Goal: Task Accomplishment & Management: Complete application form

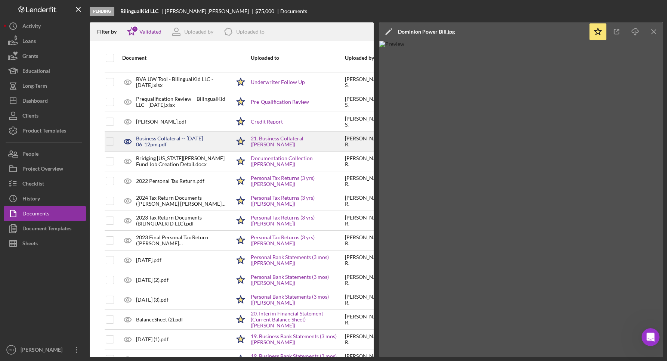
scroll to position [140, 0]
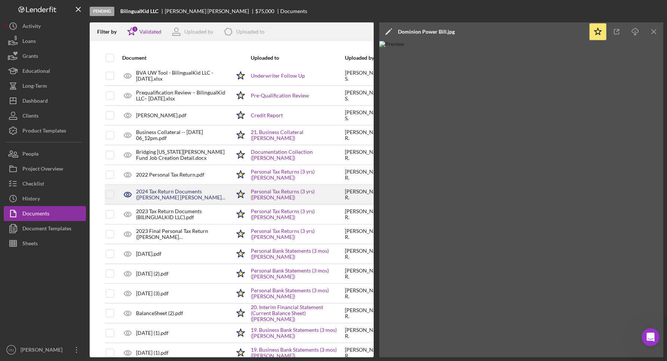
click at [170, 195] on div "2024 Tax Return Documents (ROBLES ARIAS CLAUDIA L).pdf" at bounding box center [183, 195] width 95 height 12
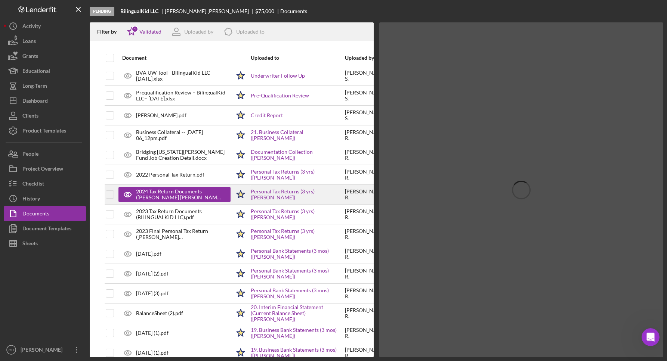
click at [170, 195] on div "2024 Tax Return Documents (ROBLES ARIAS CLAUDIA L).pdf" at bounding box center [179, 195] width 87 height 12
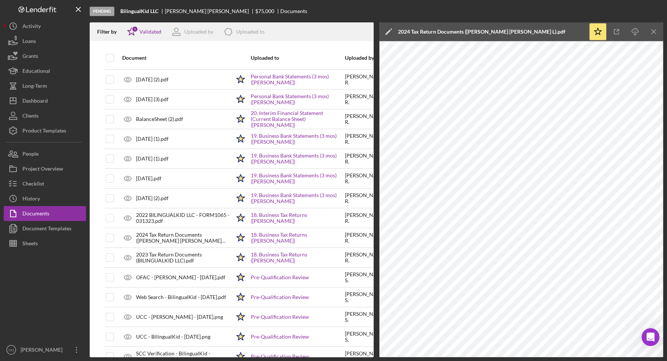
scroll to position [338, 0]
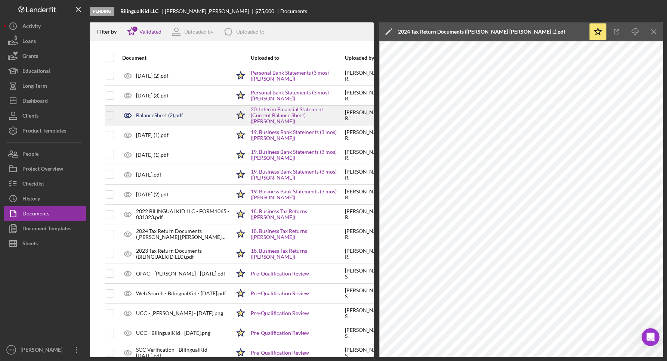
click at [169, 113] on div "BalanceSheet (2).pdf" at bounding box center [159, 116] width 47 height 6
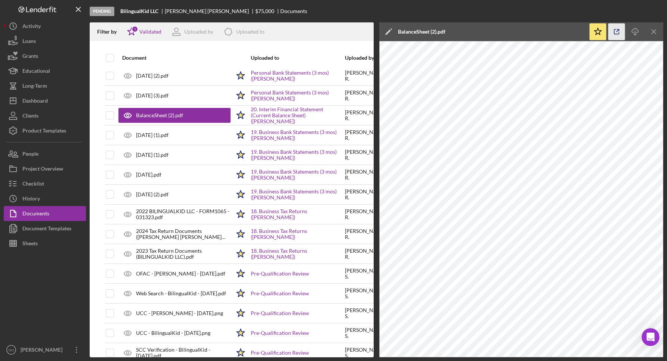
click at [617, 29] on icon "button" at bounding box center [617, 32] width 17 height 17
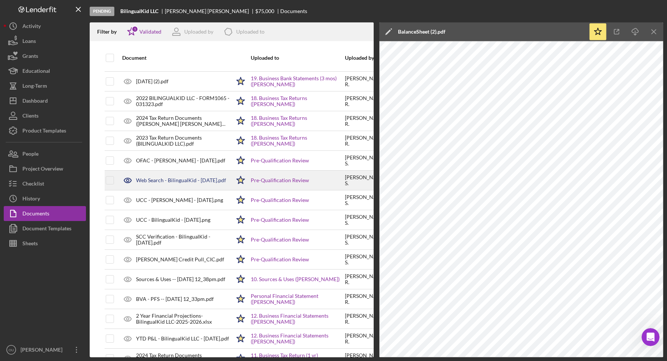
scroll to position [452, 0]
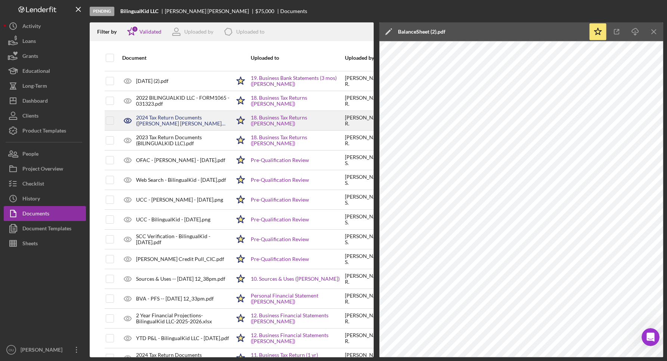
click at [175, 118] on div "2024 Tax Return Documents (ROBLES ARIAS CLAUDIA L).pdf" at bounding box center [183, 121] width 95 height 12
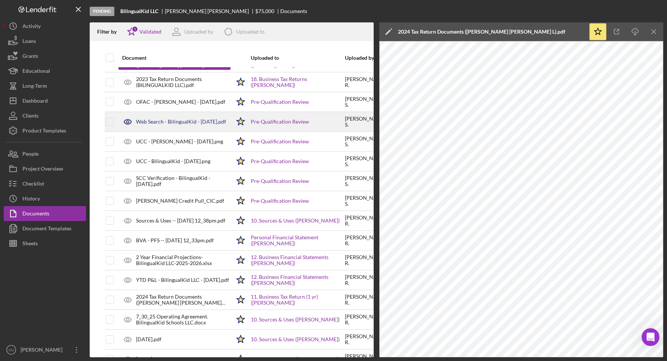
scroll to position [512, 0]
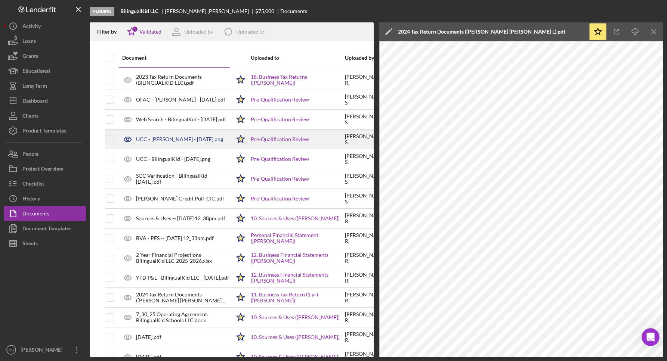
click at [179, 137] on div "UCC - Claudia Robles - 8.20.25.png" at bounding box center [179, 139] width 87 height 6
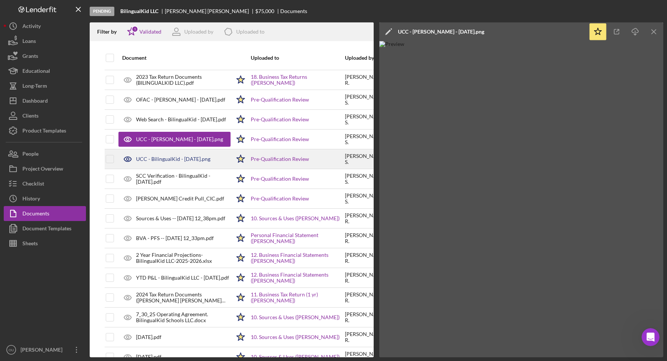
click at [181, 160] on div "UCC - BilingualKid - 8.20.25.png" at bounding box center [173, 159] width 74 height 6
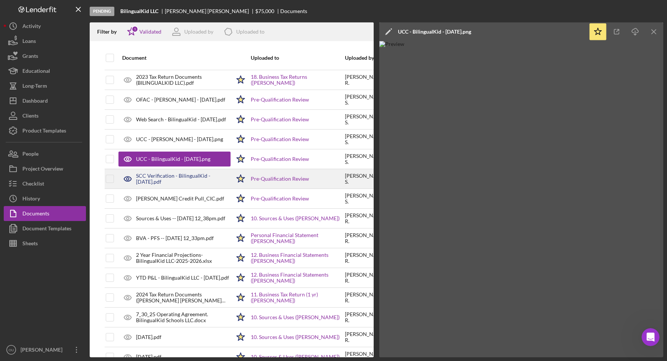
click at [178, 181] on div "SCC Verification - BilingualKid - 8.20.25.pdf" at bounding box center [183, 179] width 95 height 12
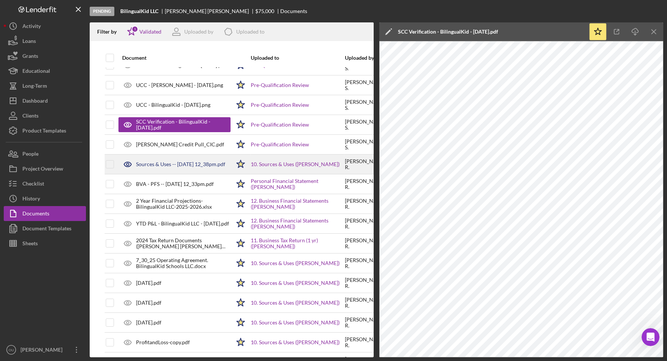
scroll to position [575, 0]
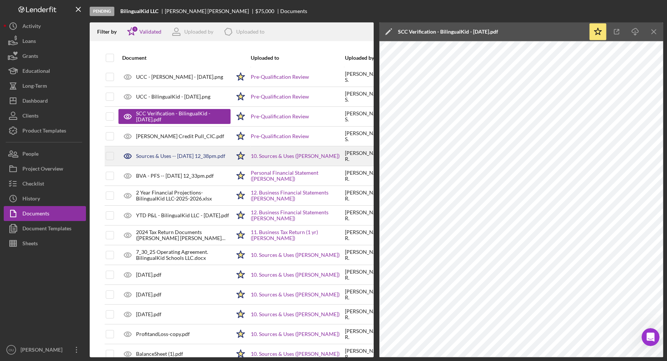
click at [172, 156] on div "Sources & Uses -- 2025-08-15 12_38pm.pdf" at bounding box center [180, 156] width 89 height 6
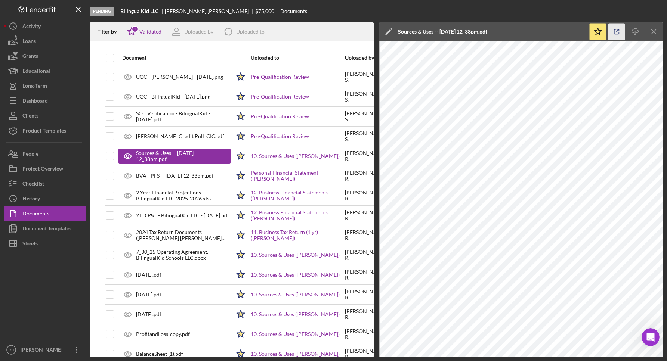
click at [615, 33] on icon "button" at bounding box center [617, 32] width 5 height 5
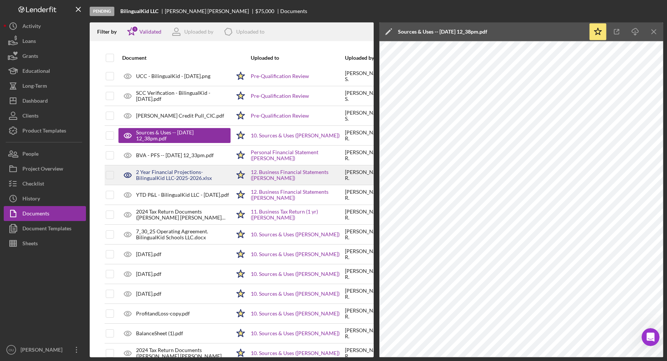
scroll to position [596, 0]
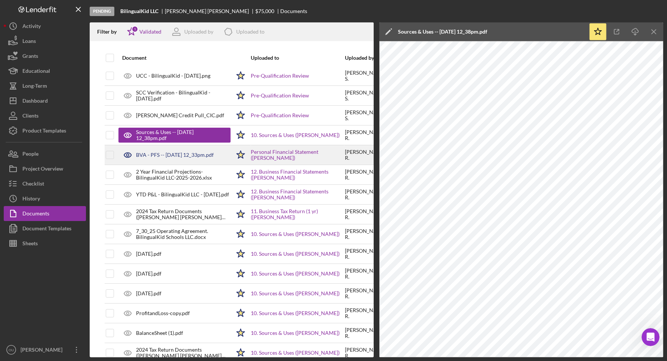
click at [165, 153] on div "BVA - PFS -- 2025-08-15 12_33pm.pdf" at bounding box center [175, 155] width 78 height 6
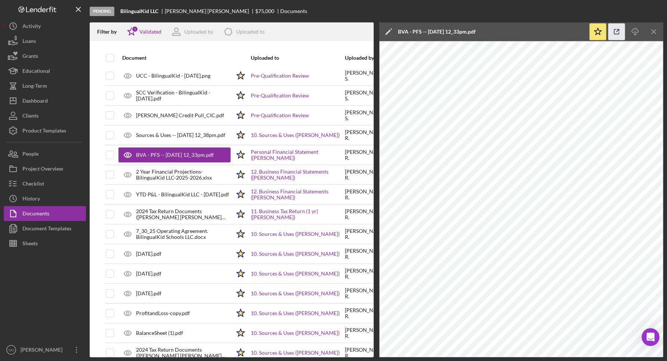
click at [617, 28] on icon "button" at bounding box center [617, 32] width 17 height 17
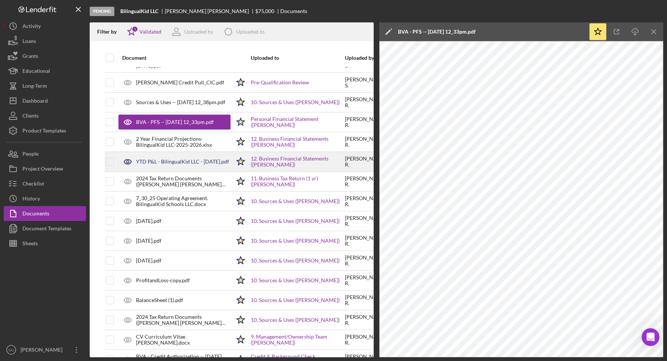
scroll to position [635, 0]
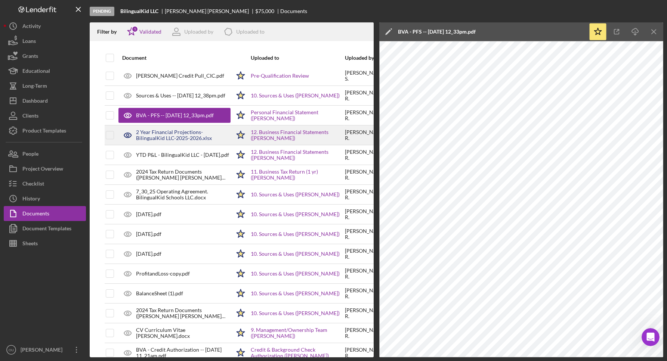
click at [188, 134] on div "2 Year Financial Projections-BilingualKid LLC-2025-2026.xlsx" at bounding box center [183, 135] width 95 height 12
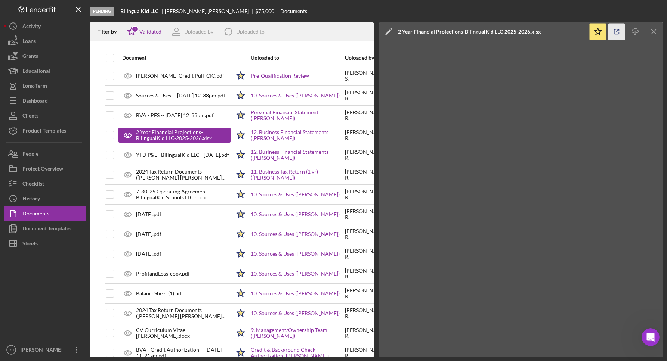
click at [613, 29] on icon "button" at bounding box center [617, 32] width 17 height 17
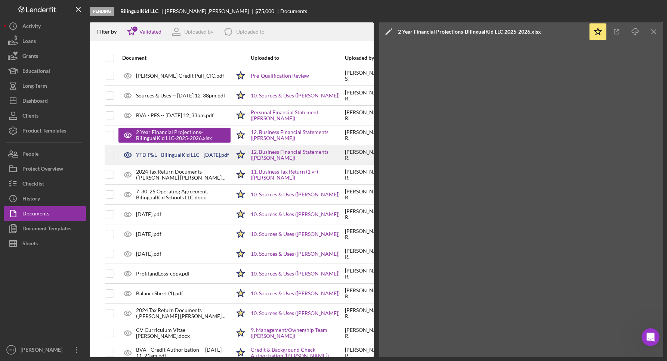
click at [167, 158] on div "YTD P&L - BilingualKid LLC - 08.15.2025.pdf" at bounding box center [182, 155] width 93 height 6
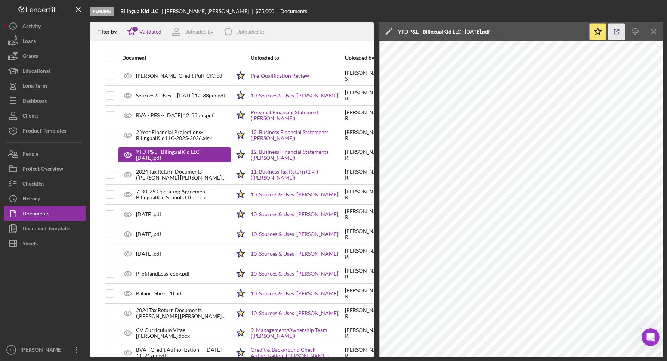
click at [618, 30] on polyline "button" at bounding box center [619, 31] width 2 height 2
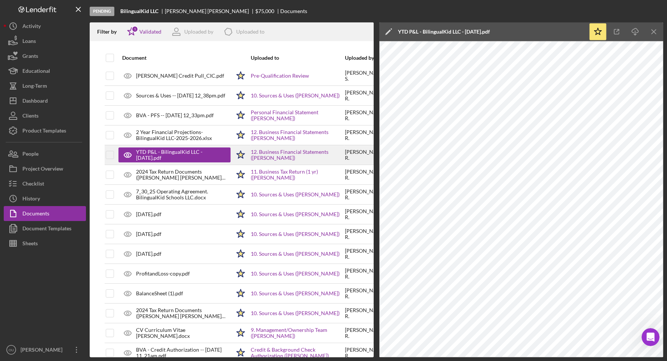
scroll to position [652, 0]
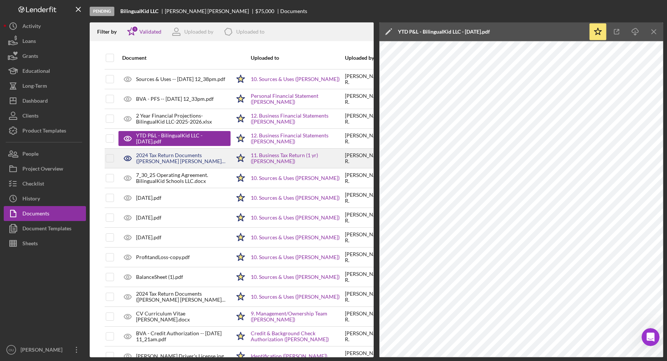
click at [173, 160] on div "2024 Tax Return Documents (ROBLES ARIAS CLAUDIA L).pdf" at bounding box center [183, 159] width 95 height 12
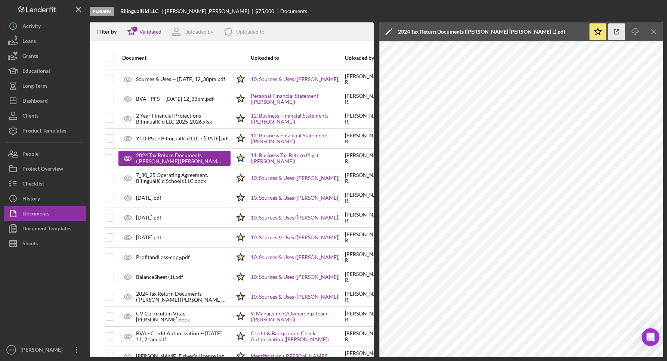
click at [616, 30] on icon "button" at bounding box center [617, 32] width 5 height 5
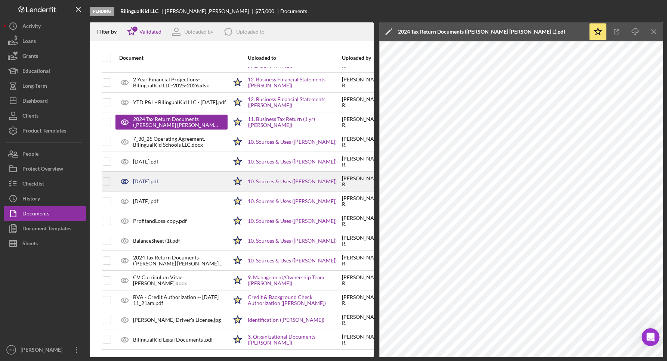
scroll to position [684, 3]
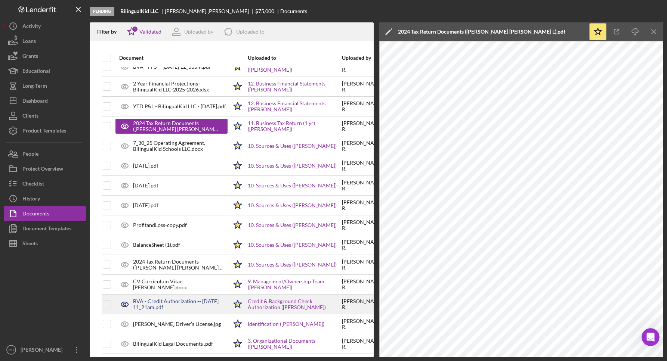
click at [182, 311] on div "BVA - Credit Authorization -- 2025-08-15 11_21am.pdf" at bounding box center [172, 304] width 112 height 19
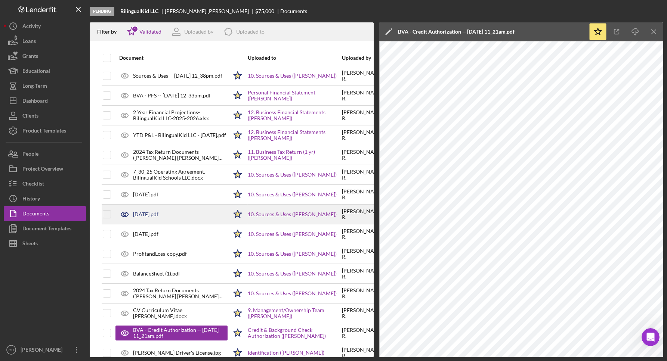
scroll to position [643, 3]
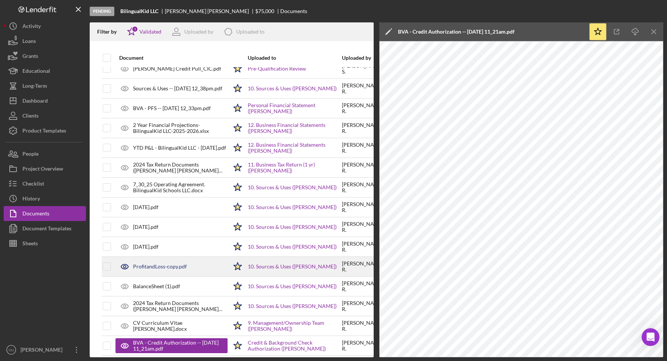
click at [212, 265] on div "ProfitandLoss-copy.pdf" at bounding box center [172, 267] width 112 height 19
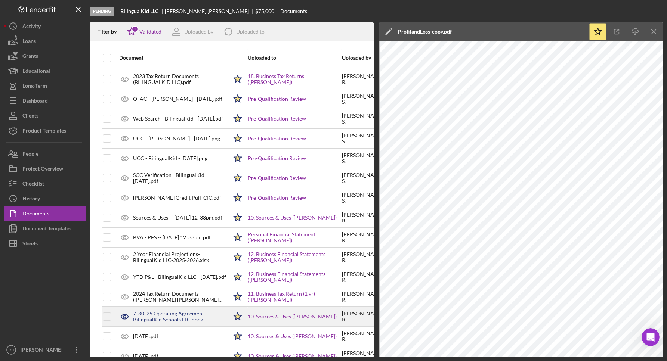
scroll to position [512, 3]
click at [209, 317] on div "7_30_25 Operating Agreement. BilingualKid Schools LLC.docx" at bounding box center [180, 318] width 95 height 12
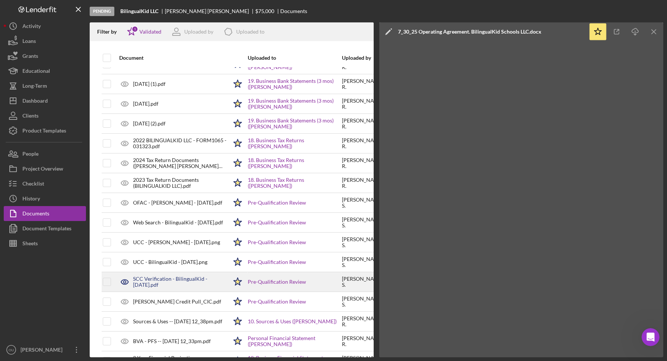
scroll to position [408, 3]
click at [184, 286] on div "SCC Verification - BilingualKid - 8.20.25.pdf" at bounding box center [180, 283] width 95 height 12
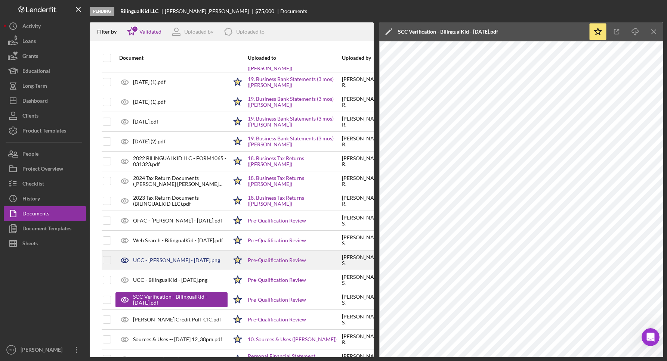
scroll to position [389, 3]
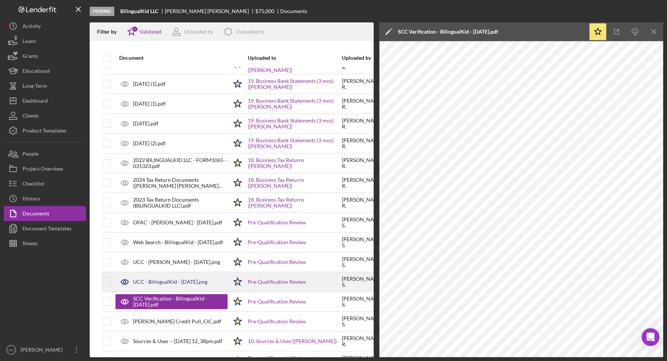
click at [184, 280] on div "UCC - BilingualKid - 8.20.25.png" at bounding box center [170, 282] width 74 height 6
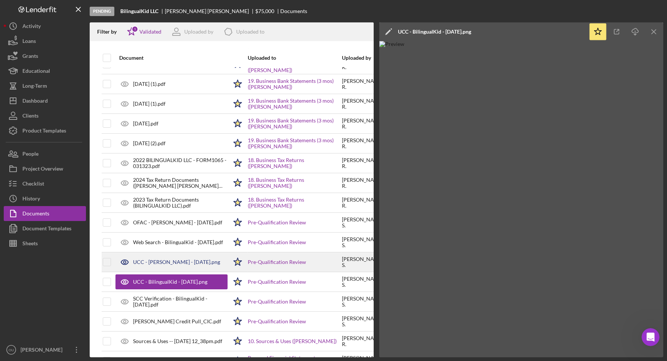
click at [193, 257] on div "UCC - Claudia Robles - 8.20.25.png" at bounding box center [172, 262] width 112 height 19
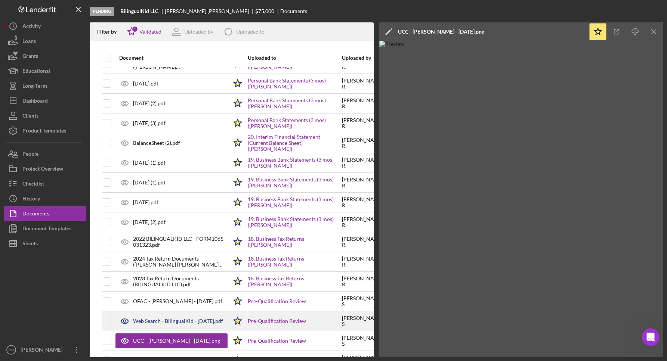
scroll to position [301, 3]
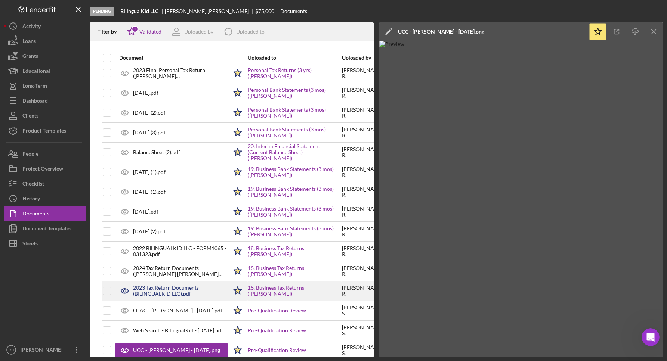
click at [180, 292] on div "2023 Tax Return Documents (BILINGUALKID LLC).pdf" at bounding box center [180, 291] width 95 height 12
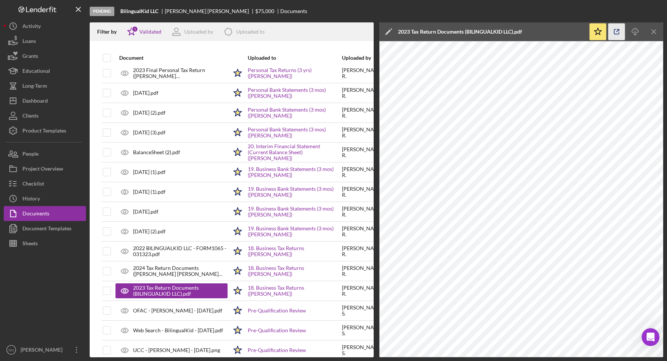
click at [619, 32] on icon "button" at bounding box center [617, 32] width 17 height 17
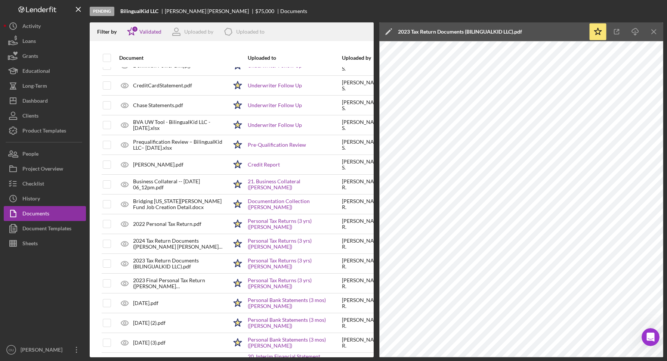
scroll to position [90, 3]
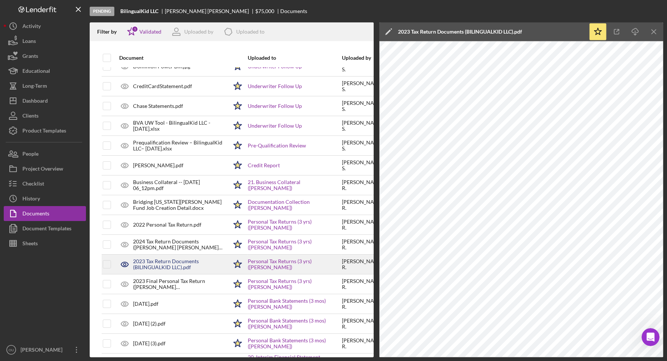
click at [179, 263] on div "2023 Tax Return Documents (BILINGUALKID LLC).pdf" at bounding box center [180, 265] width 95 height 12
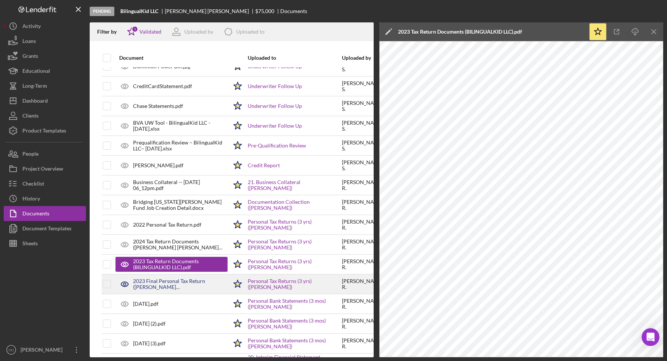
click at [189, 285] on div "2023 Final Personal Tax Return (ROBLES ARIAS CLAUDIA).pdf" at bounding box center [180, 284] width 95 height 12
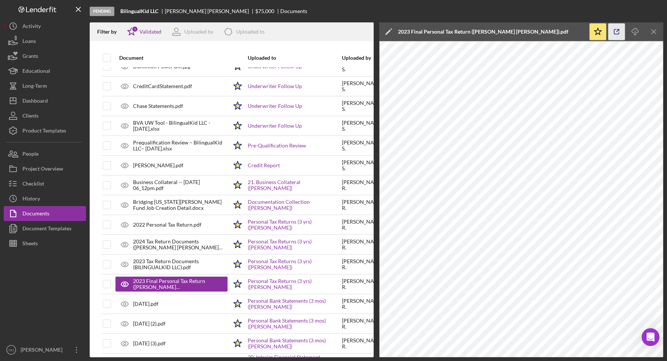
click at [616, 31] on icon "button" at bounding box center [617, 32] width 17 height 17
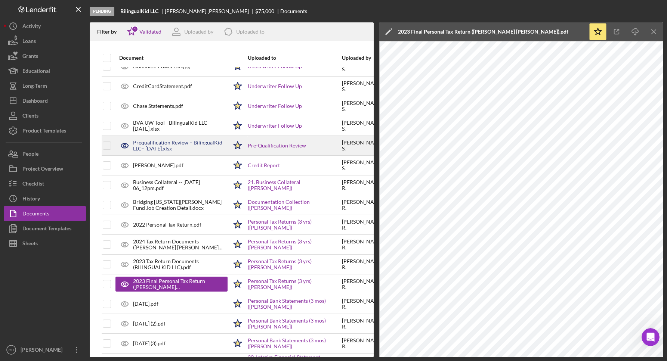
scroll to position [0, 3]
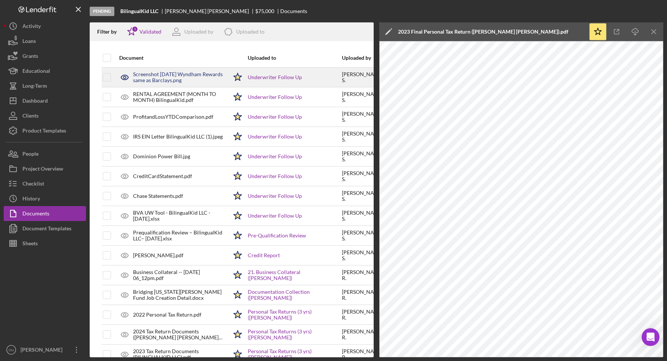
click at [184, 75] on div "Screenshot 2025-09-16 Wyndham Rewards same as Barclays.png" at bounding box center [180, 77] width 95 height 12
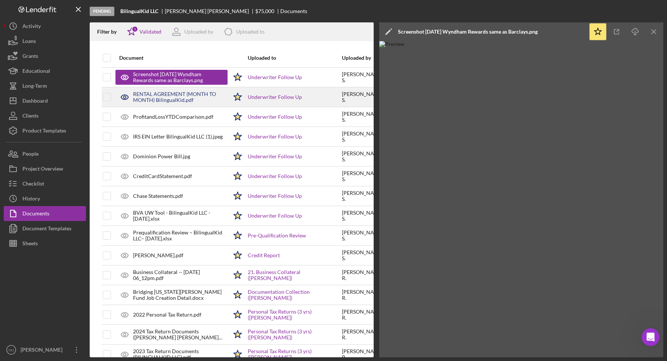
click at [161, 101] on div "RENTAL AGREEMENT (MONTH TO MONTH) BilingualKid.pdf" at bounding box center [180, 97] width 95 height 12
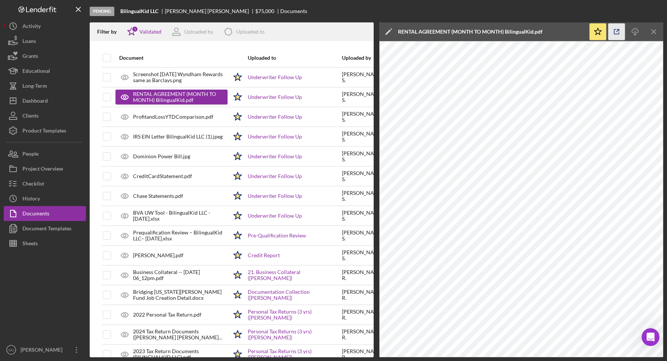
click at [616, 31] on icon "button" at bounding box center [617, 32] width 17 height 17
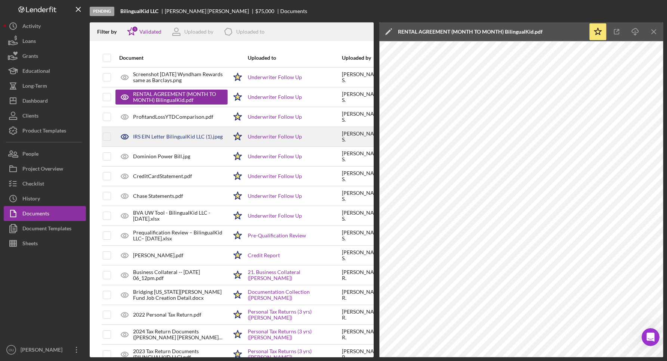
click at [179, 139] on div "IRS EIN Letter BilingualKid LLC (1).jpeg" at bounding box center [178, 137] width 90 height 6
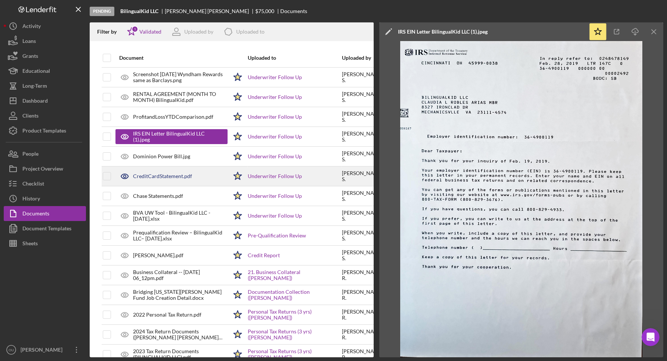
click at [167, 178] on div "CreditCardStatement.pdf" at bounding box center [162, 176] width 59 height 6
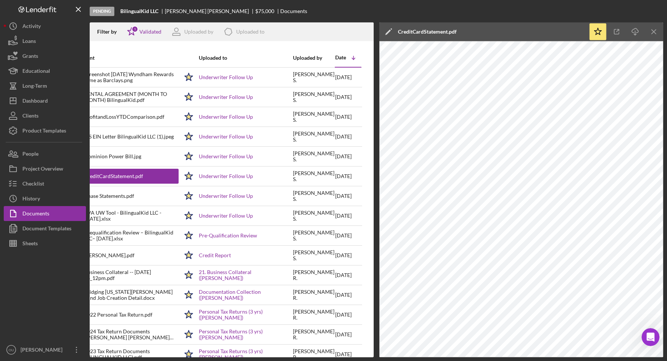
scroll to position [0, 0]
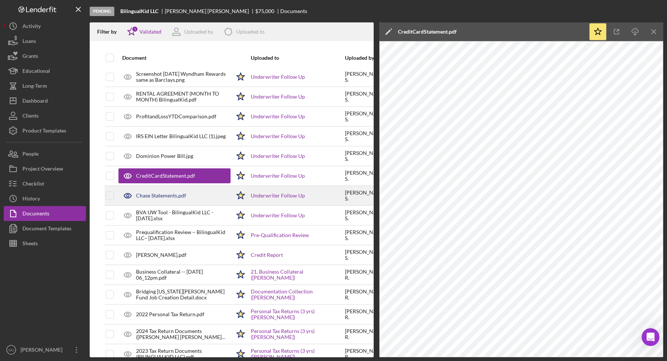
click at [160, 194] on div "Chase Statements.pdf" at bounding box center [161, 196] width 50 height 6
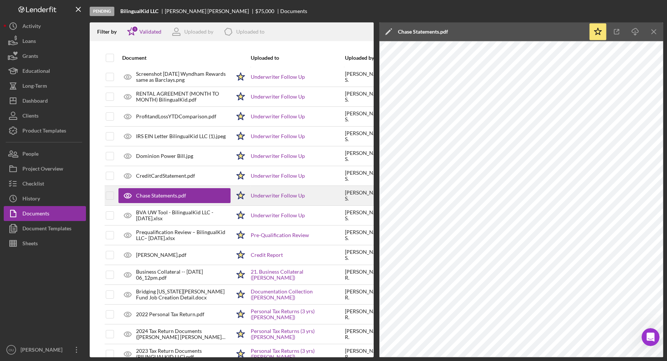
scroll to position [0, 0]
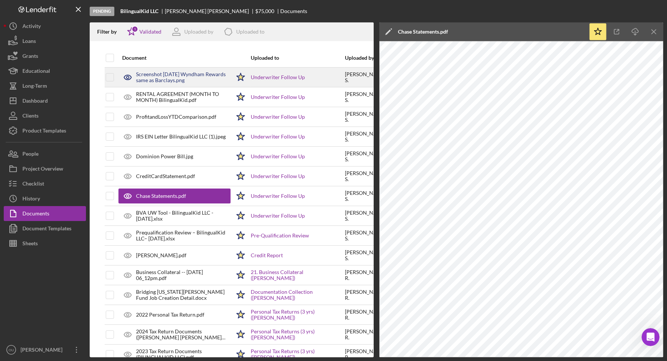
click at [199, 76] on div "Screenshot 2025-09-16 Wyndham Rewards same as Barclays.png" at bounding box center [183, 77] width 95 height 12
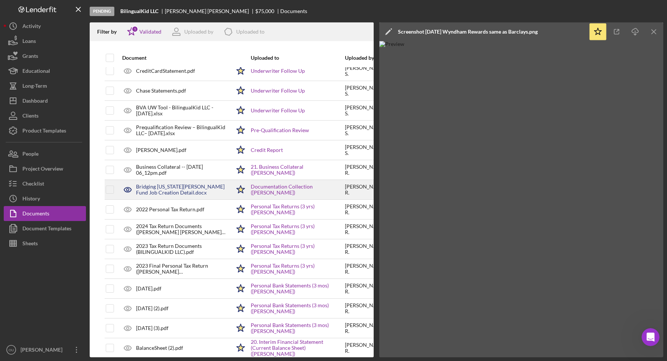
scroll to position [107, 0]
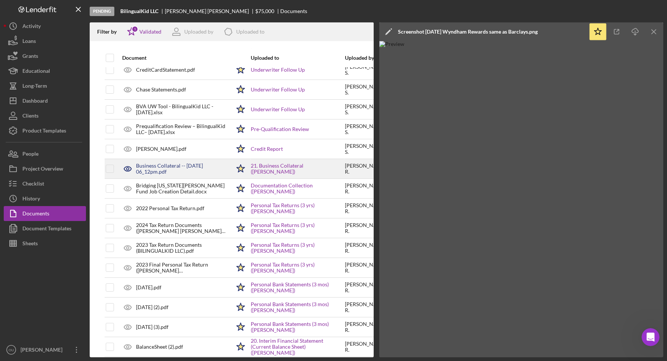
click at [183, 173] on div "Business Collateral -- 2025-09-02 06_12pm.pdf" at bounding box center [183, 169] width 95 height 12
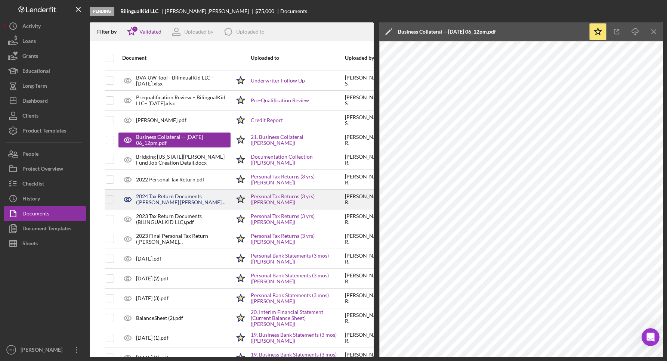
scroll to position [141, 0]
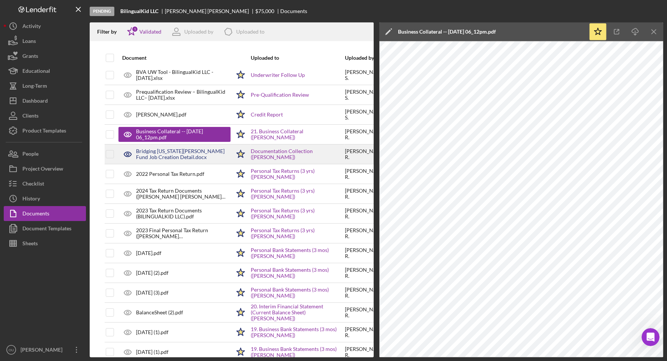
click at [197, 153] on div "Bridging Virginia - Henrico Fund Job Creation Detail.docx" at bounding box center [183, 154] width 95 height 12
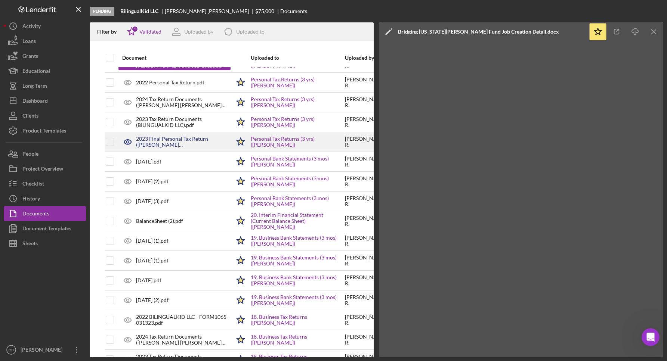
scroll to position [247, 0]
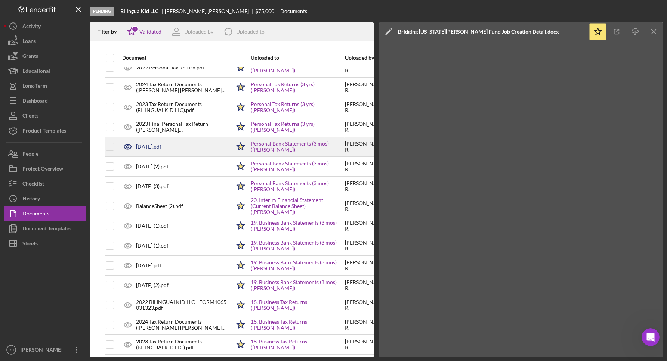
click at [189, 145] on div "June, 2025.pdf" at bounding box center [174, 147] width 112 height 19
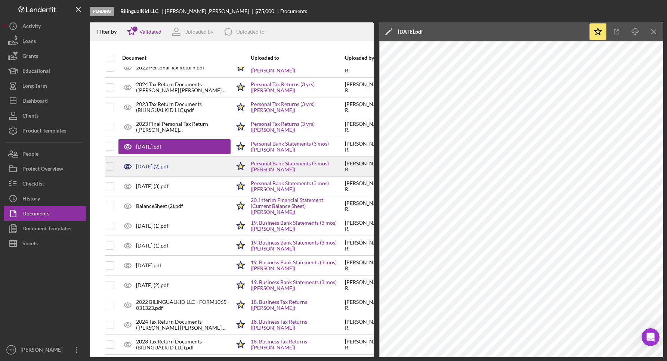
click at [211, 170] on div "July, 2025 (2).pdf" at bounding box center [174, 166] width 112 height 19
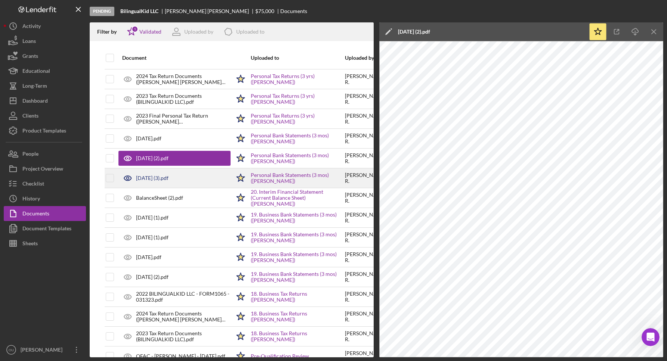
scroll to position [259, 0]
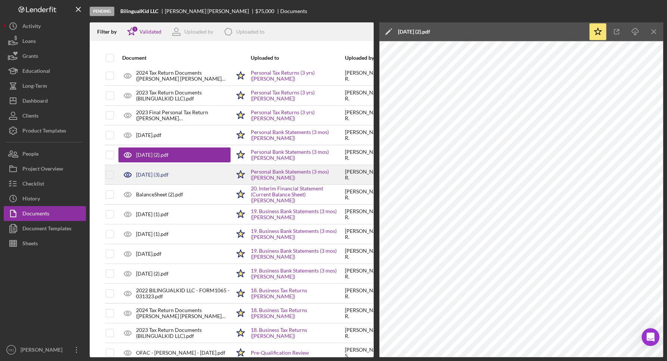
click at [198, 166] on div "May, 2025 (3).pdf" at bounding box center [174, 175] width 112 height 19
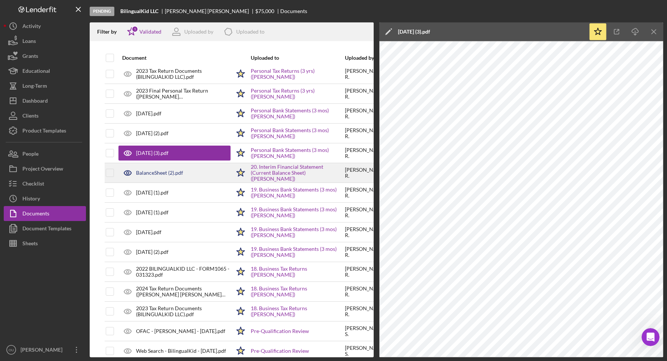
scroll to position [288, 0]
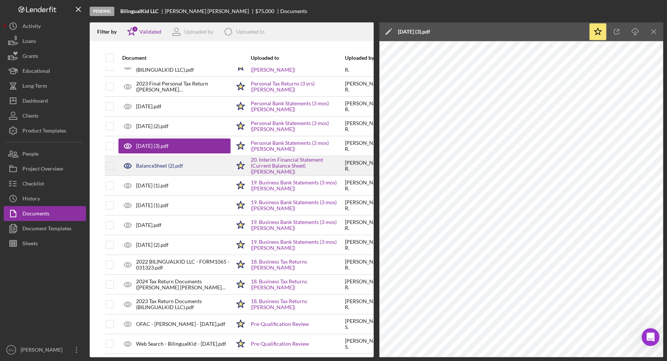
click at [202, 170] on div "BalanceSheet (2).pdf" at bounding box center [174, 166] width 112 height 19
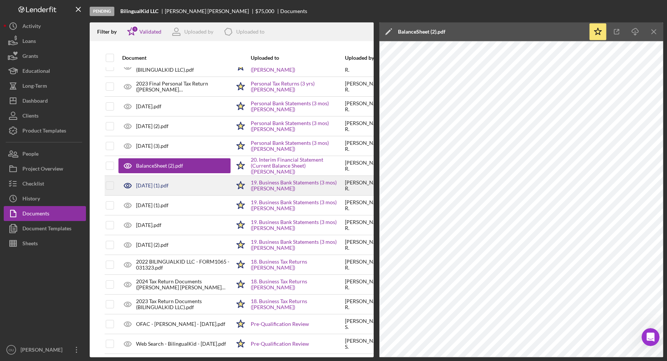
click at [201, 185] on div "[DATE] (1).pdf" at bounding box center [174, 185] width 112 height 19
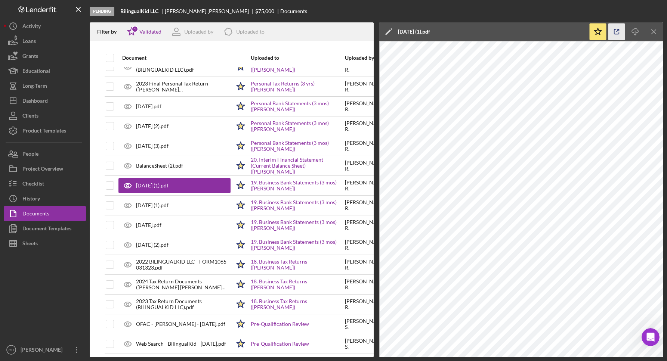
click at [612, 31] on icon "button" at bounding box center [617, 32] width 17 height 17
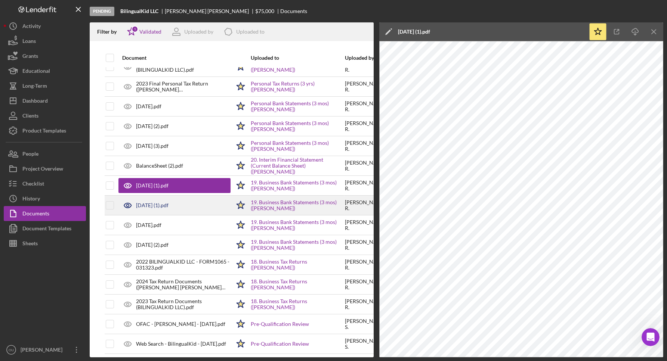
click at [191, 206] on div "[DATE] (1).pdf" at bounding box center [174, 205] width 112 height 19
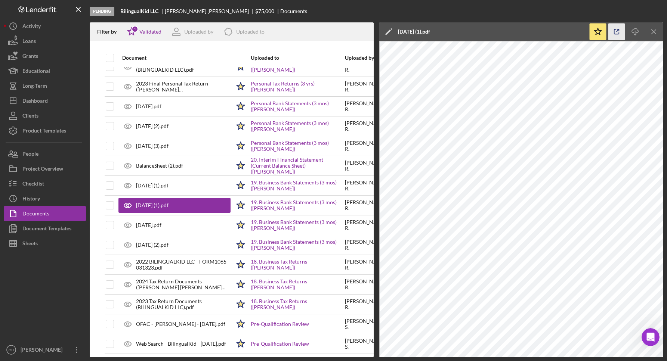
click at [614, 30] on icon "button" at bounding box center [617, 32] width 17 height 17
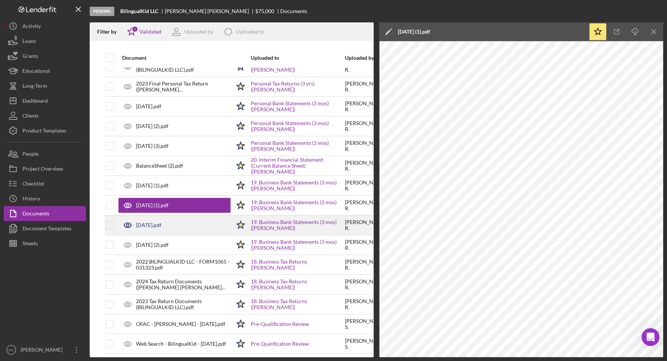
click at [207, 229] on div "[DATE].pdf" at bounding box center [174, 225] width 112 height 19
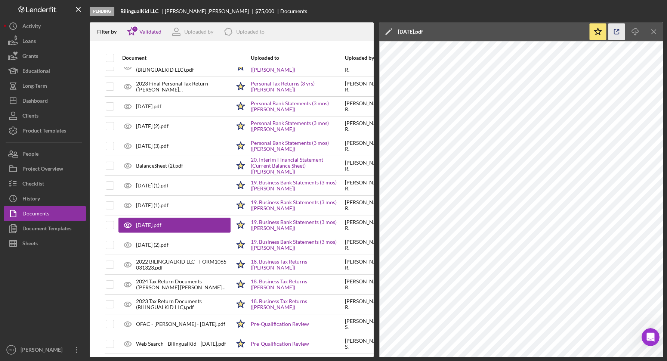
click at [619, 31] on icon "button" at bounding box center [617, 32] width 17 height 17
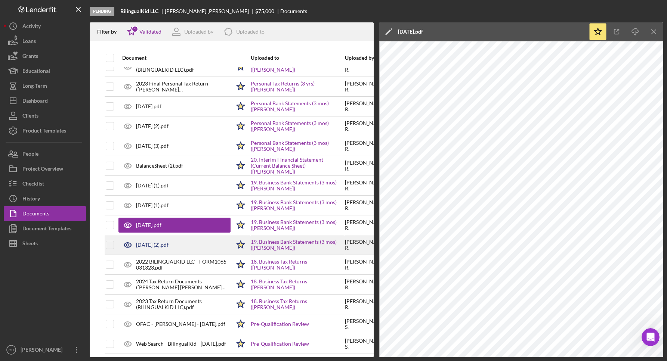
click at [199, 243] on div "[DATE] (2).pdf" at bounding box center [174, 245] width 112 height 19
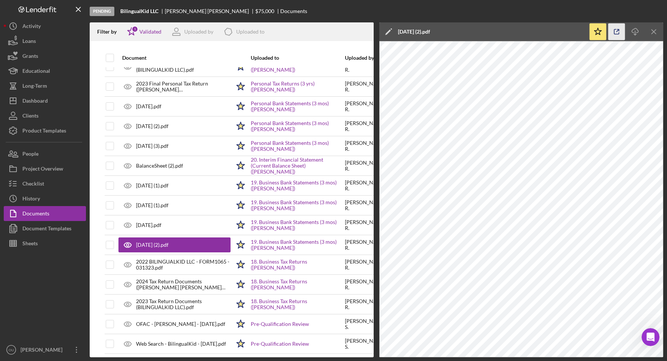
click at [615, 30] on icon "button" at bounding box center [617, 32] width 17 height 17
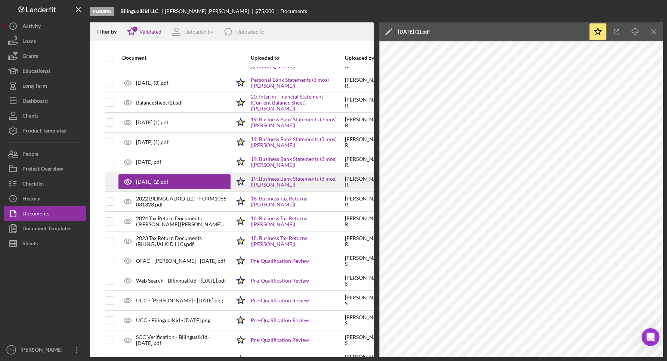
scroll to position [363, 0]
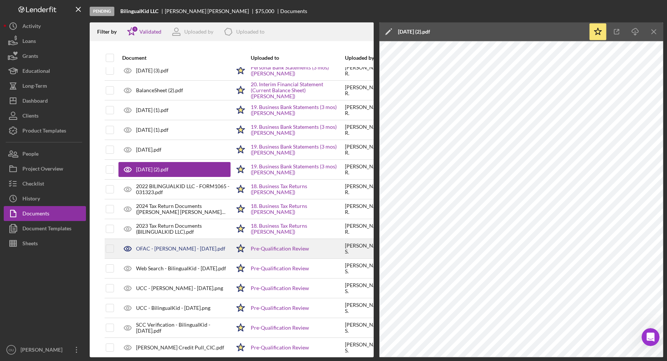
click at [193, 239] on td "OFAC - Claudia Robles - 8.20.25.pdf" at bounding box center [174, 249] width 113 height 20
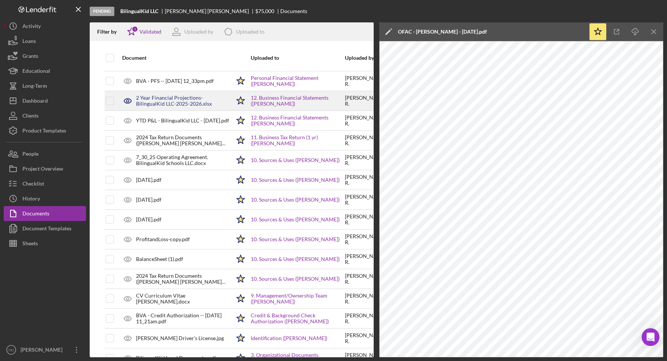
scroll to position [673, 0]
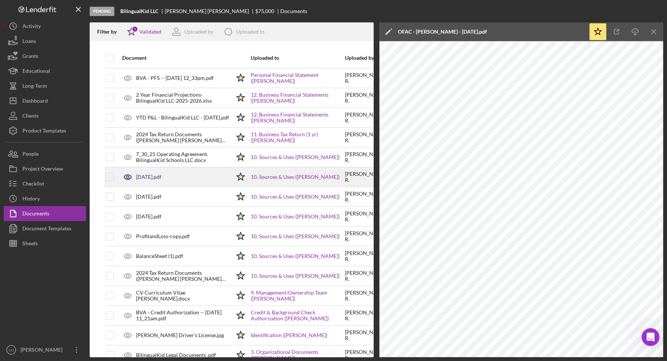
click at [197, 173] on div "May, 2025.pdf" at bounding box center [174, 177] width 112 height 19
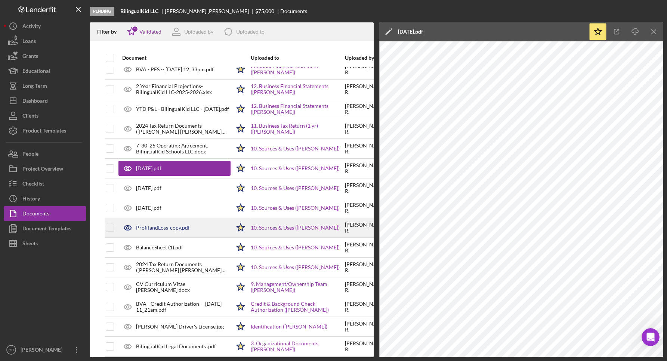
scroll to position [684, 0]
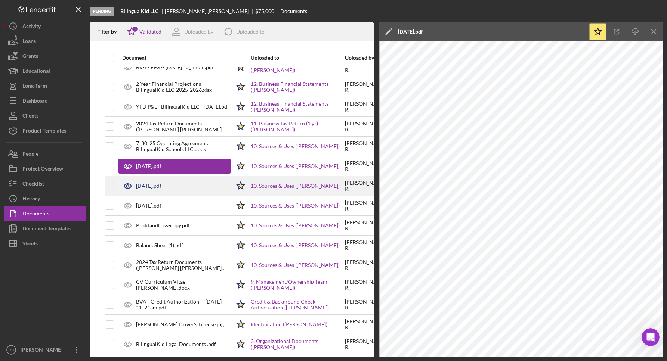
click at [201, 183] on div "July, 2025.pdf" at bounding box center [174, 186] width 112 height 19
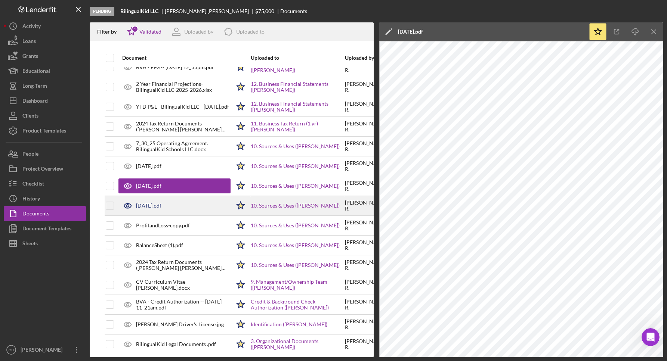
click at [201, 206] on div "[DATE].pdf" at bounding box center [174, 206] width 112 height 19
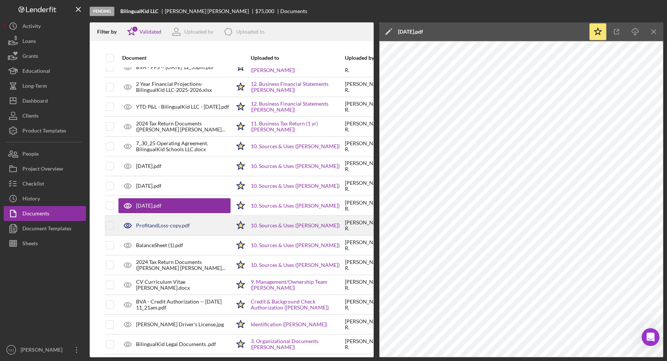
click at [207, 232] on div "ProfitandLoss-copy.pdf" at bounding box center [174, 225] width 112 height 19
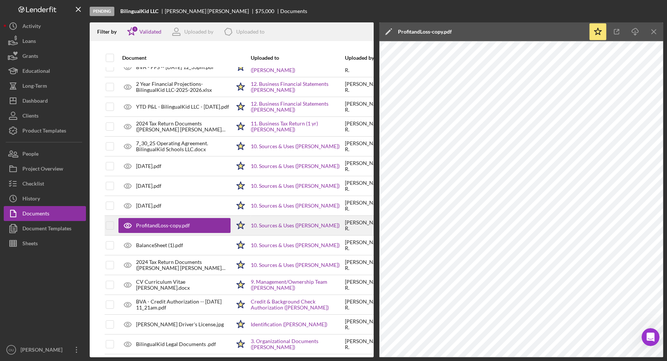
scroll to position [688, 0]
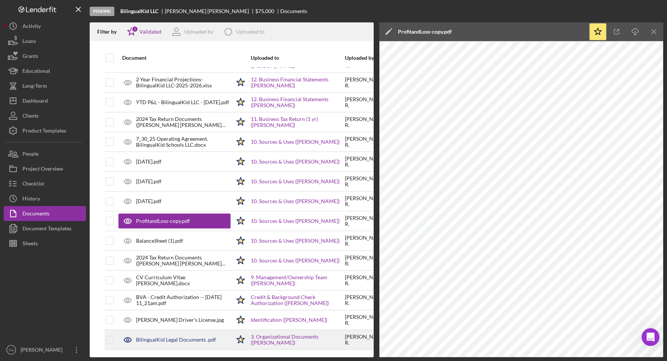
click at [167, 346] on div "BilingualKid Legal Documents .pdf" at bounding box center [174, 340] width 112 height 19
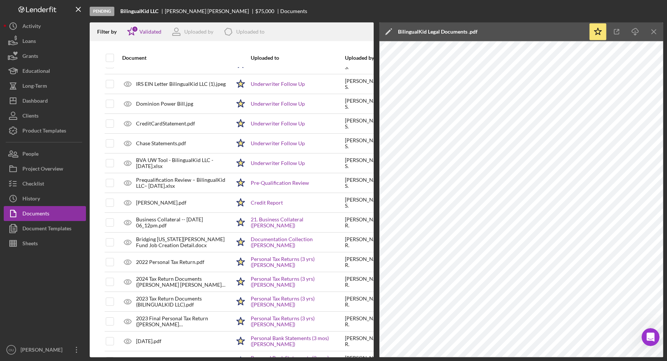
scroll to position [0, 0]
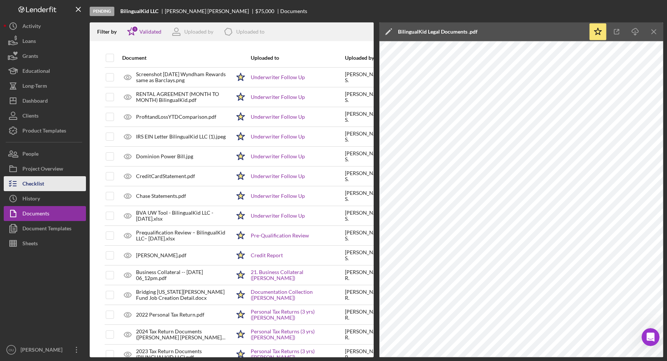
click at [31, 182] on div "Checklist" at bounding box center [33, 184] width 22 height 17
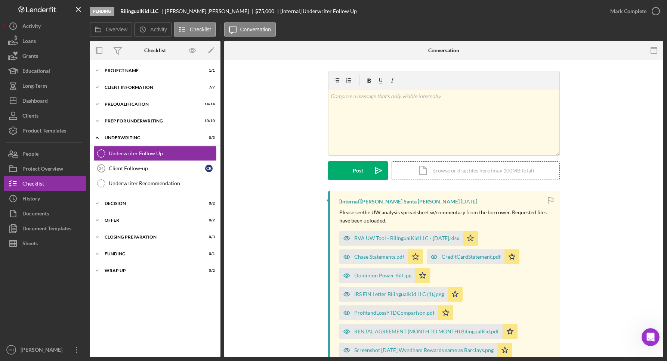
click at [447, 173] on div "Icon/Document Browse or drag files here (max 100MB total) Tap to choose files o…" at bounding box center [476, 170] width 168 height 19
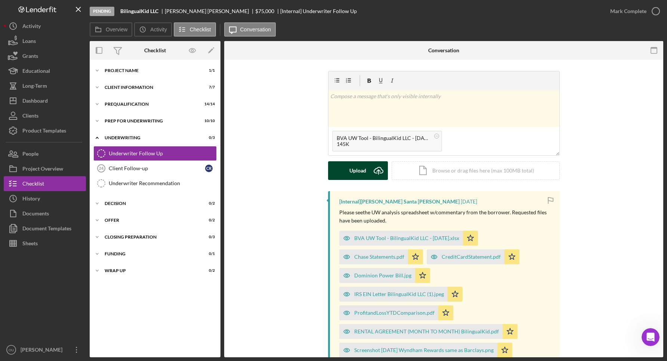
click at [352, 174] on div "Upload" at bounding box center [357, 170] width 17 height 19
